Goal: Navigation & Orientation: Find specific page/section

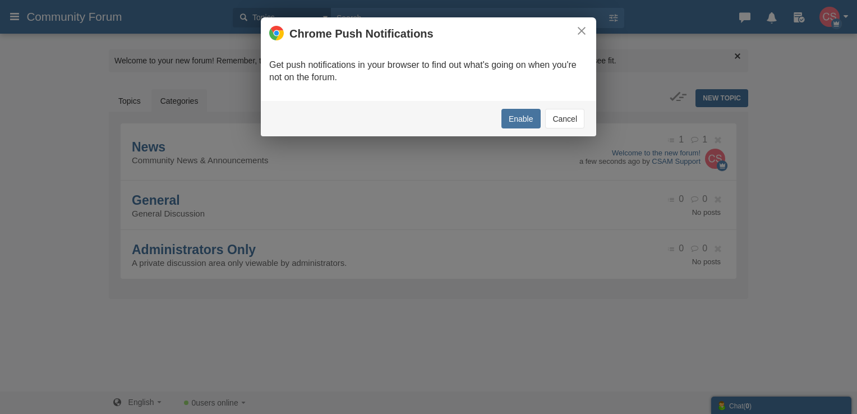
click at [554, 120] on button "Cancel" at bounding box center [564, 119] width 39 height 20
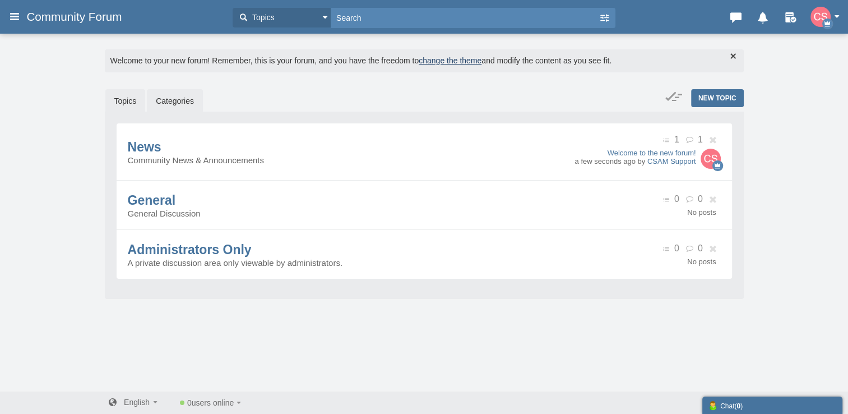
click at [135, 100] on link "Topics" at bounding box center [125, 101] width 40 height 24
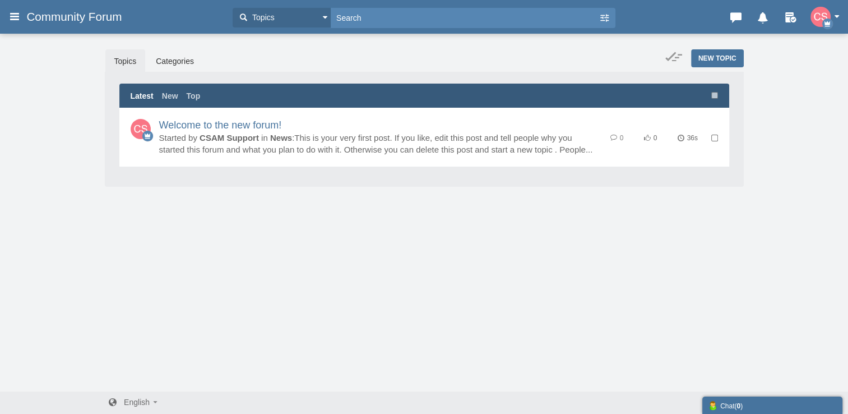
click at [824, 15] on img "button" at bounding box center [821, 17] width 20 height 20
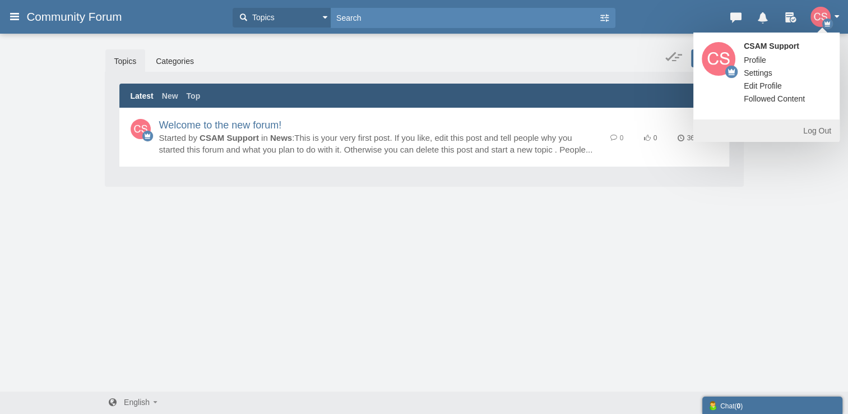
click at [758, 61] on span "Profile" at bounding box center [755, 60] width 22 height 9
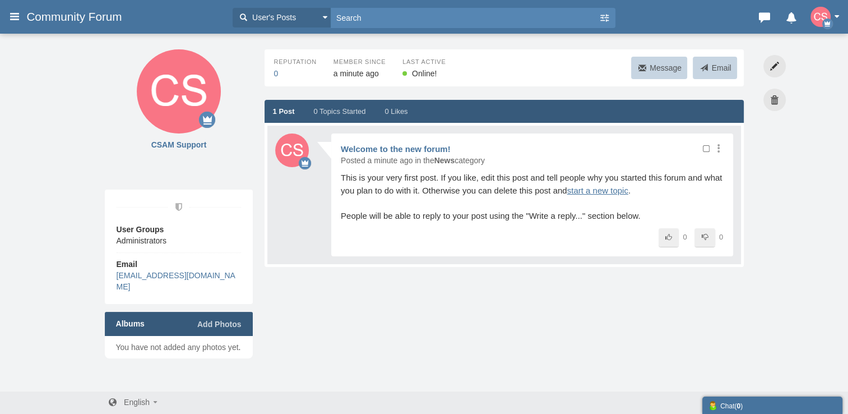
click at [288, 21] on span "User's Posts" at bounding box center [272, 18] width 47 height 12
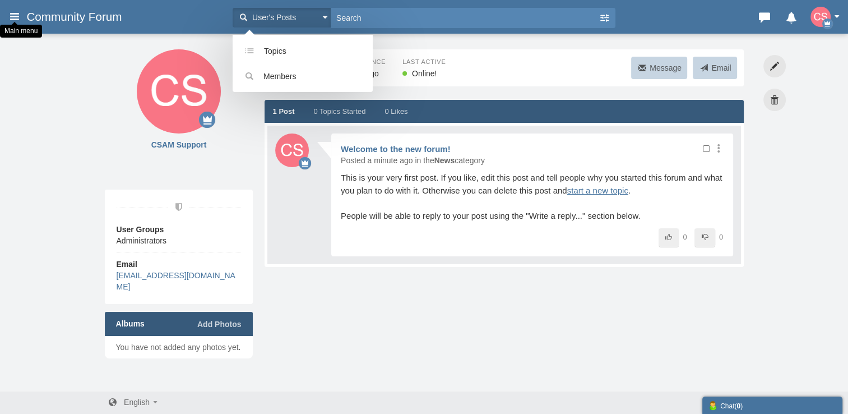
click at [15, 17] on icon at bounding box center [14, 16] width 12 height 20
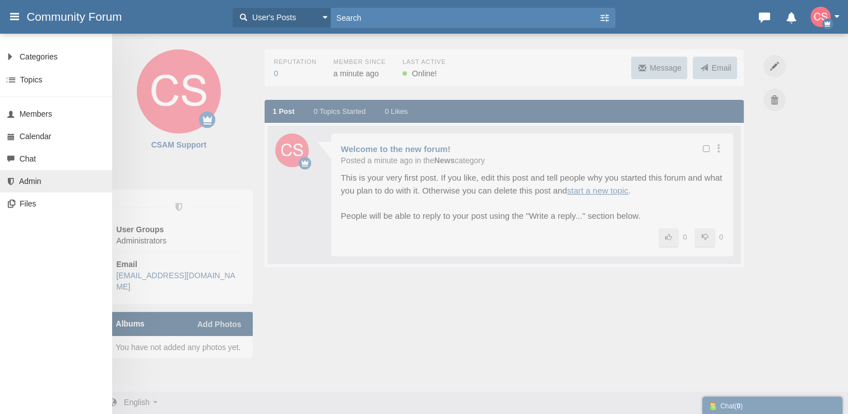
click at [52, 181] on link "Admin" at bounding box center [56, 181] width 112 height 22
